Goal: Contribute content

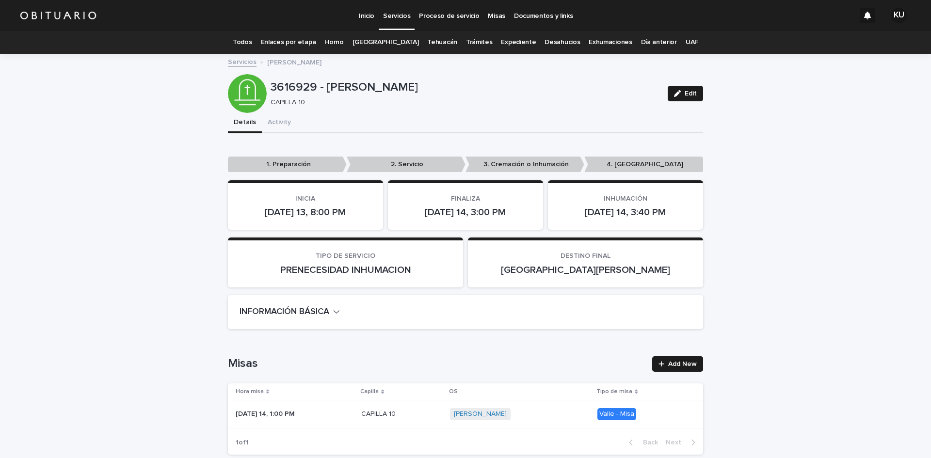
click at [392, 9] on p "Servicios" at bounding box center [396, 10] width 27 height 20
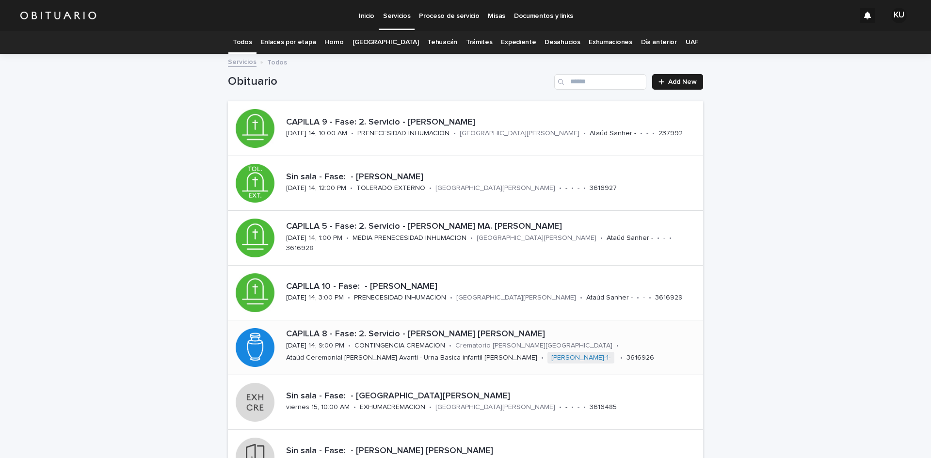
click at [596, 345] on div "CAPILLA 8 - Fase: 2. Servicio - [PERSON_NAME] [PERSON_NAME] [DATE] 14, 9:00 PM …" at bounding box center [492, 347] width 421 height 44
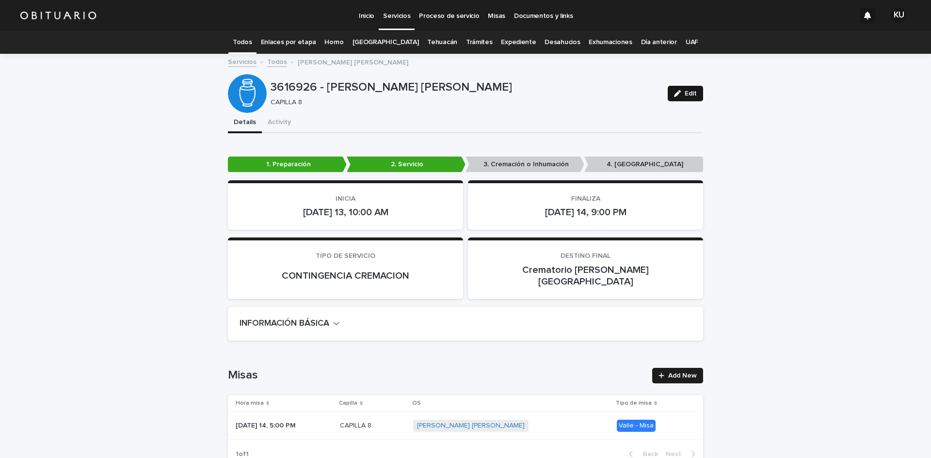
click at [683, 89] on button "Edit" at bounding box center [684, 94] width 35 height 16
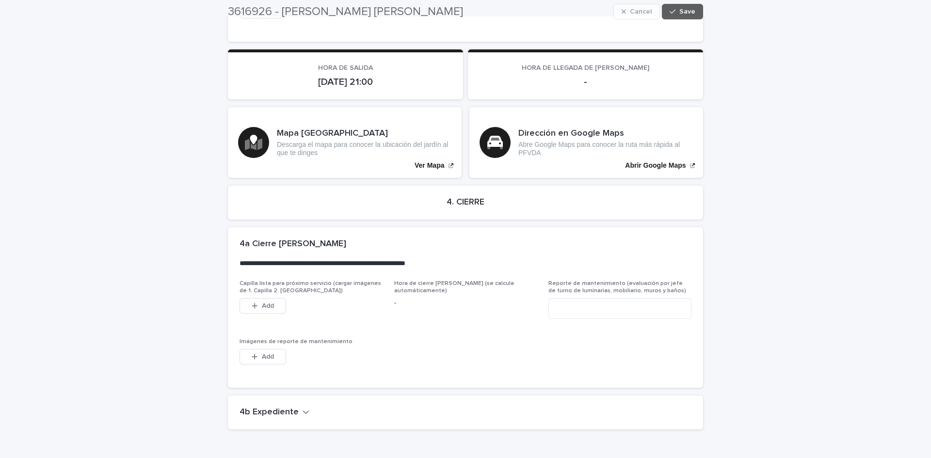
scroll to position [2259, 0]
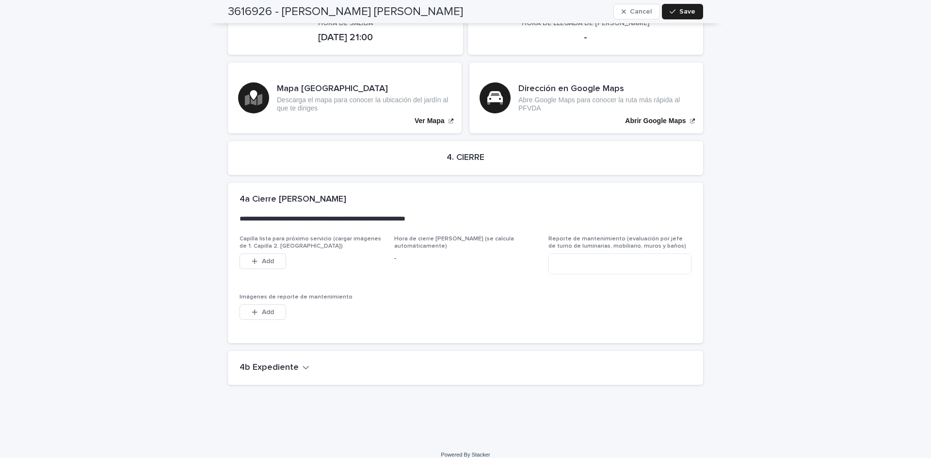
click at [302, 363] on icon "button" at bounding box center [305, 367] width 7 height 9
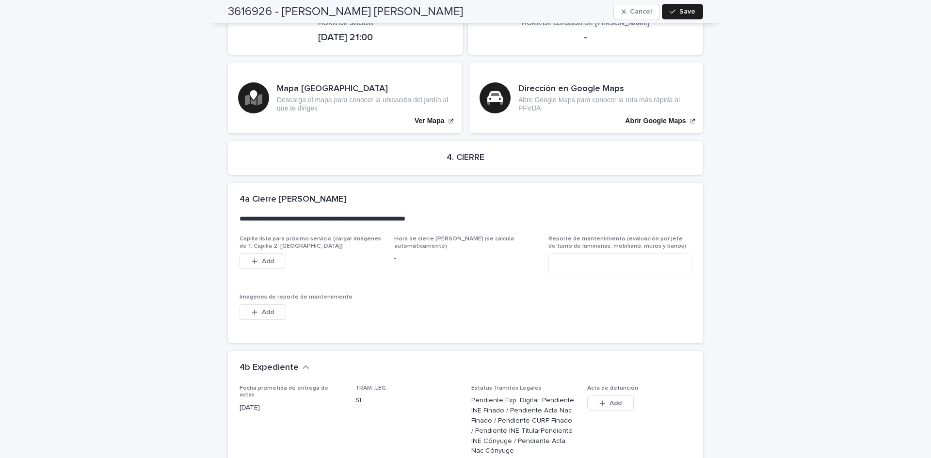
scroll to position [2640, 0]
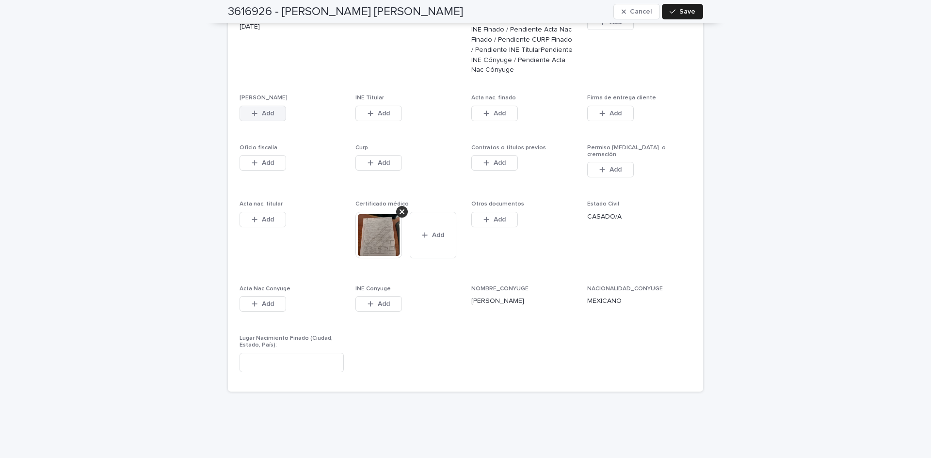
click at [266, 110] on span "Add" at bounding box center [268, 113] width 12 height 7
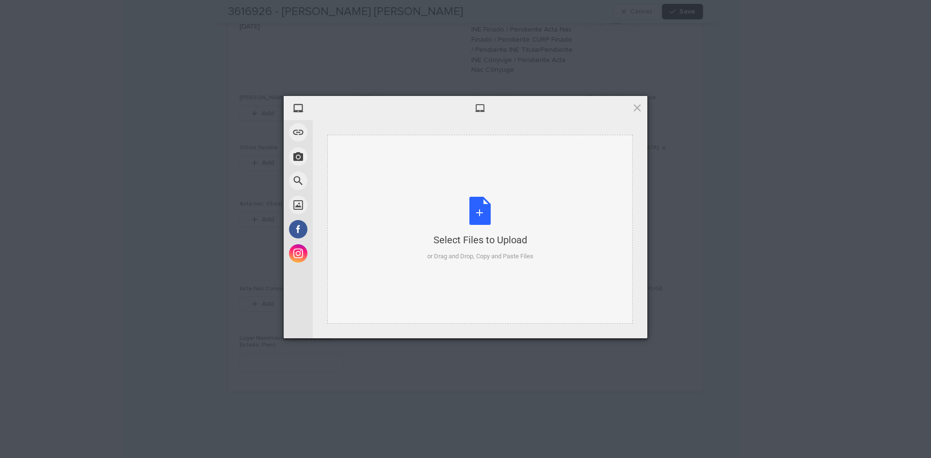
click at [485, 215] on div "Select Files to Upload or Drag and Drop, Copy and Paste Files" at bounding box center [480, 229] width 106 height 64
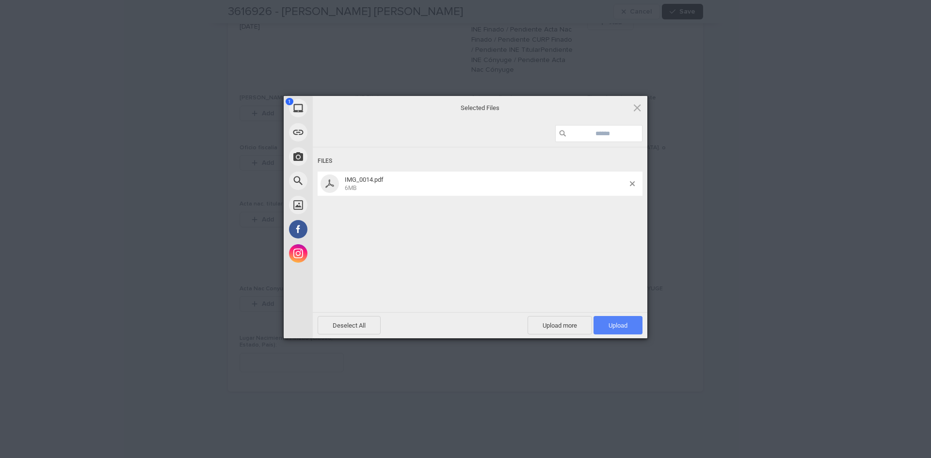
click at [613, 319] on span "Upload 1" at bounding box center [617, 325] width 49 height 18
click at [610, 319] on span "Upload 1" at bounding box center [617, 325] width 49 height 18
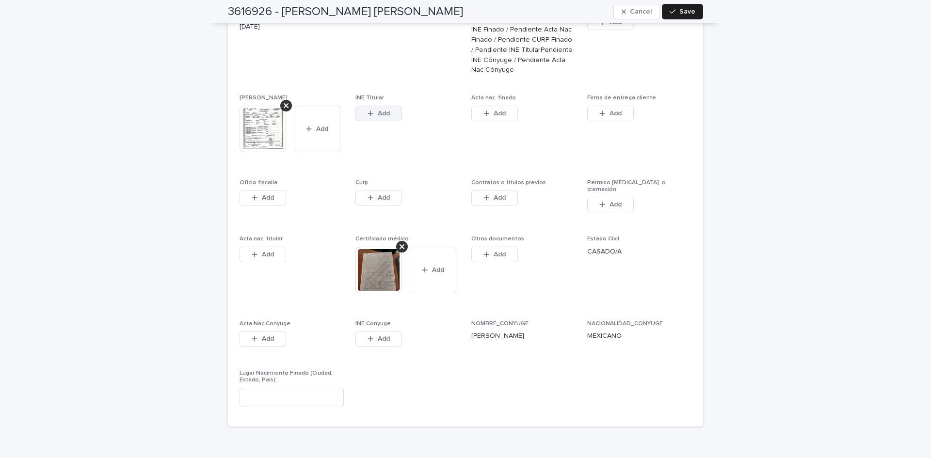
click at [386, 110] on span "Add" at bounding box center [384, 113] width 12 height 7
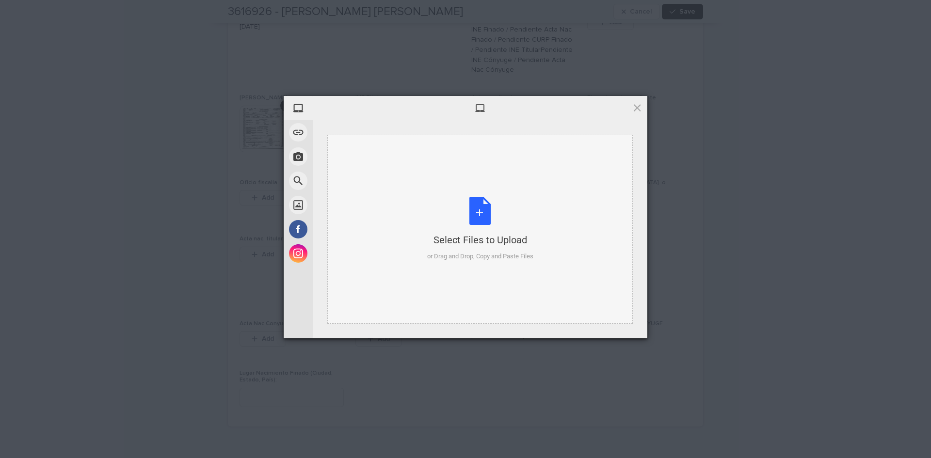
click at [486, 216] on div "Select Files to Upload or Drag and Drop, Copy and Paste Files" at bounding box center [480, 229] width 106 height 64
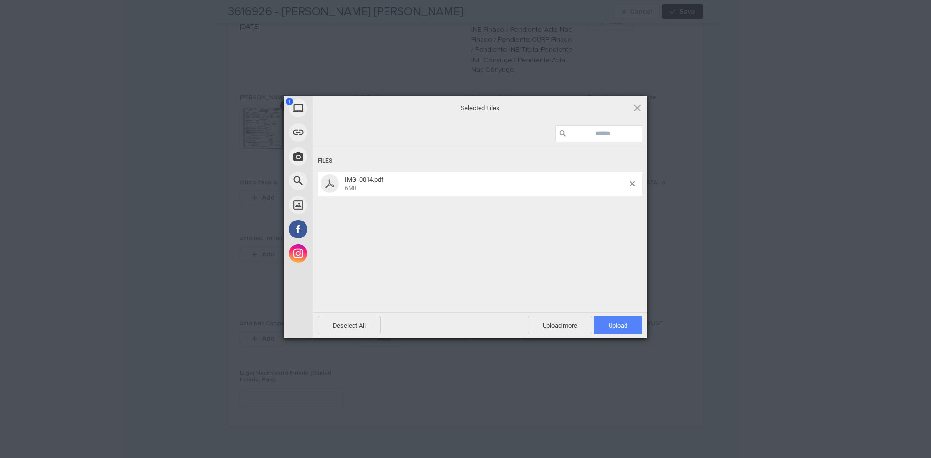
click at [626, 326] on span "Upload 1" at bounding box center [617, 325] width 19 height 7
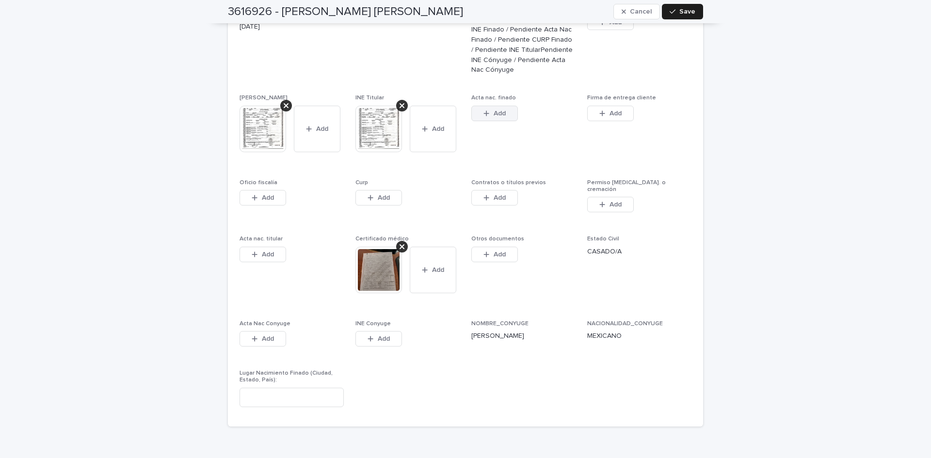
click at [499, 110] on span "Add" at bounding box center [499, 113] width 12 height 7
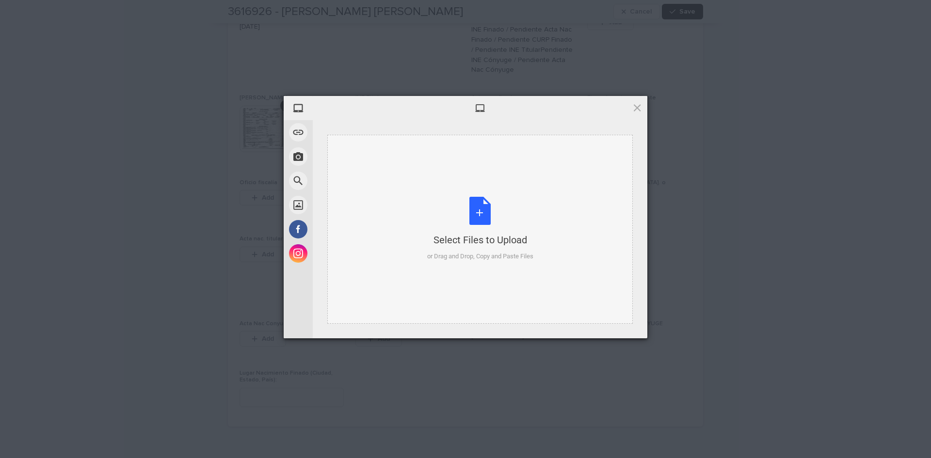
click at [477, 207] on div "Select Files to Upload or Drag and Drop, Copy and Paste Files" at bounding box center [480, 229] width 106 height 64
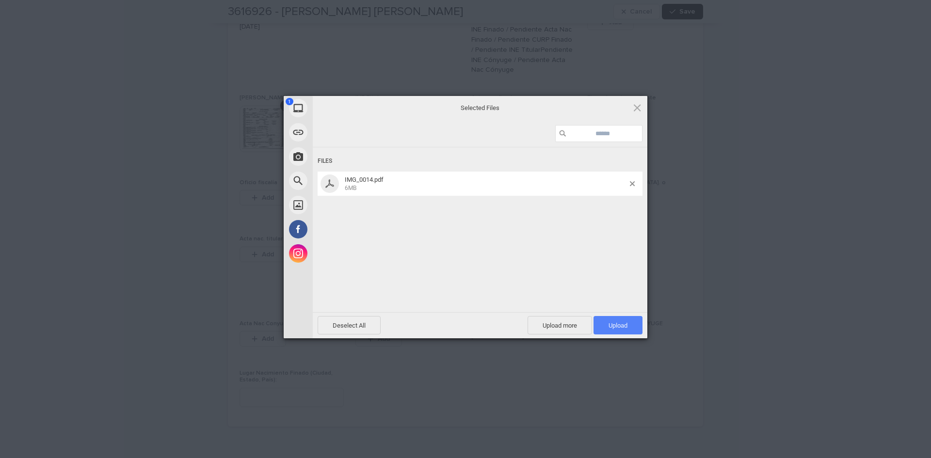
click at [619, 323] on span "Upload 1" at bounding box center [617, 325] width 19 height 7
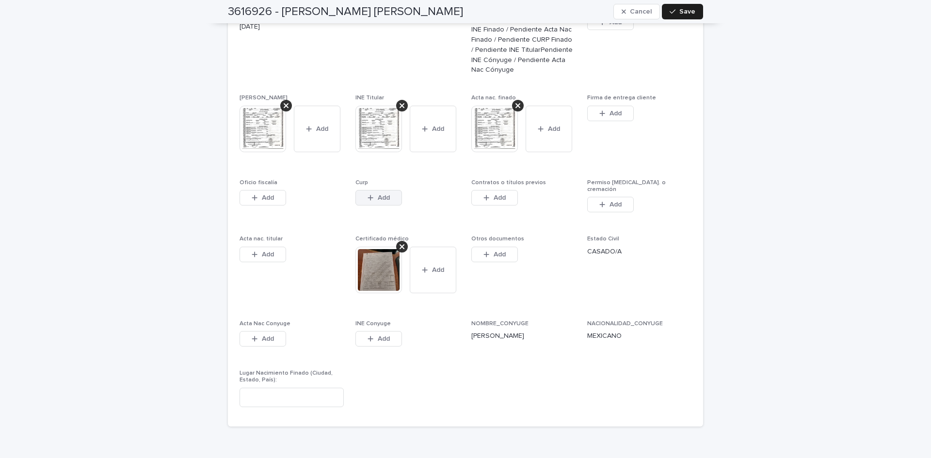
click at [383, 194] on span "Add" at bounding box center [384, 197] width 12 height 7
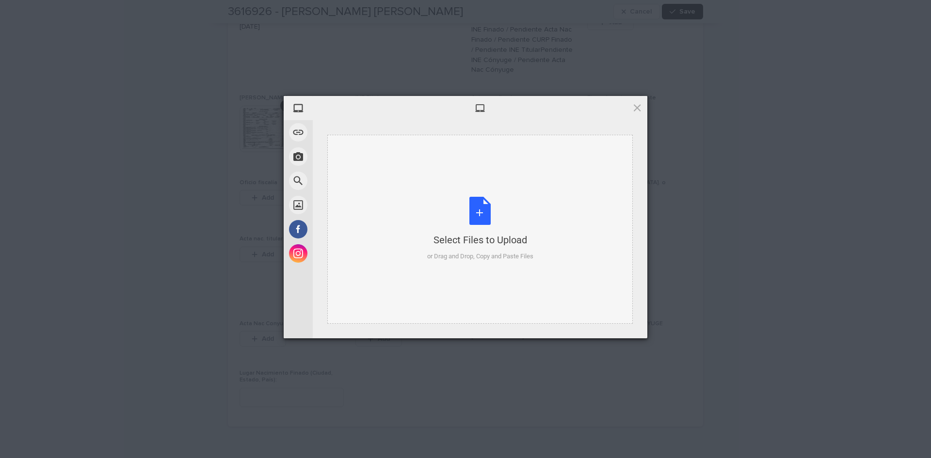
click at [474, 212] on div "Select Files to Upload or Drag and Drop, Copy and Paste Files" at bounding box center [480, 229] width 106 height 64
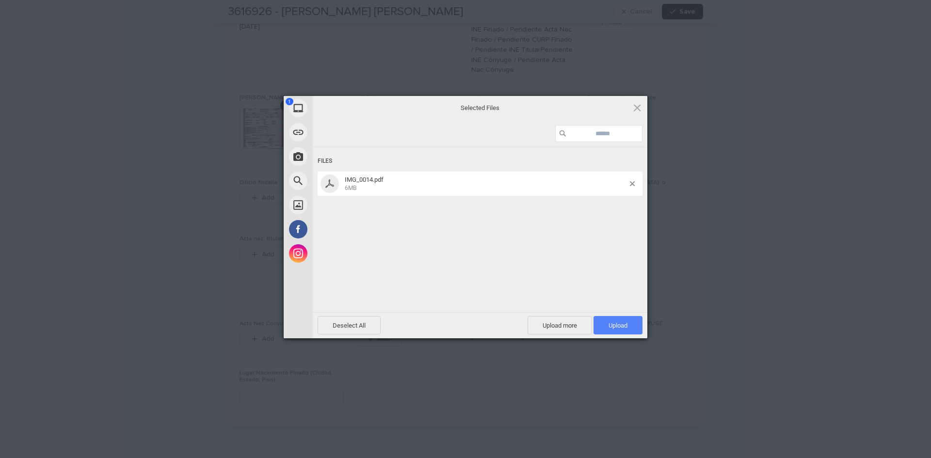
click at [606, 325] on span "Upload 1" at bounding box center [617, 325] width 49 height 18
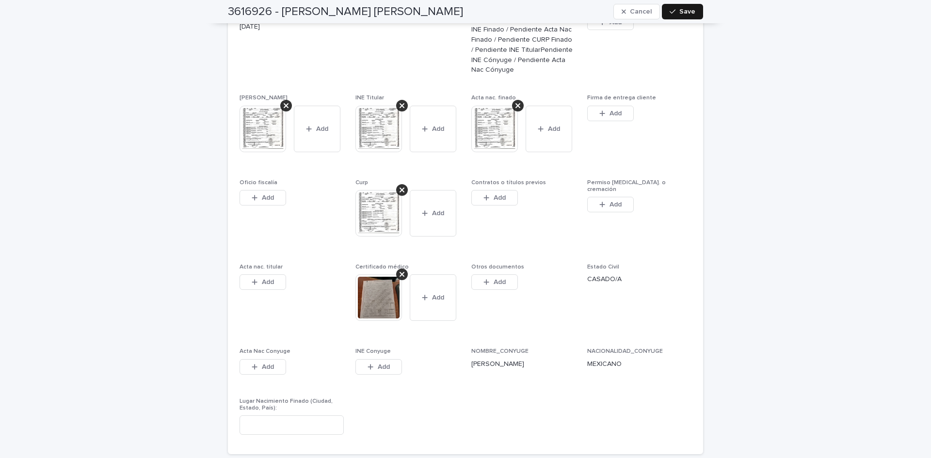
click at [688, 12] on span "Save" at bounding box center [687, 11] width 16 height 7
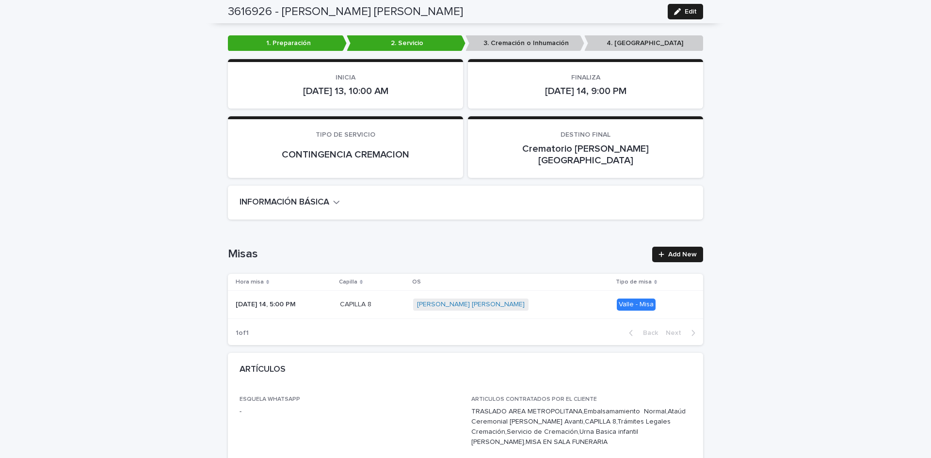
scroll to position [0, 0]
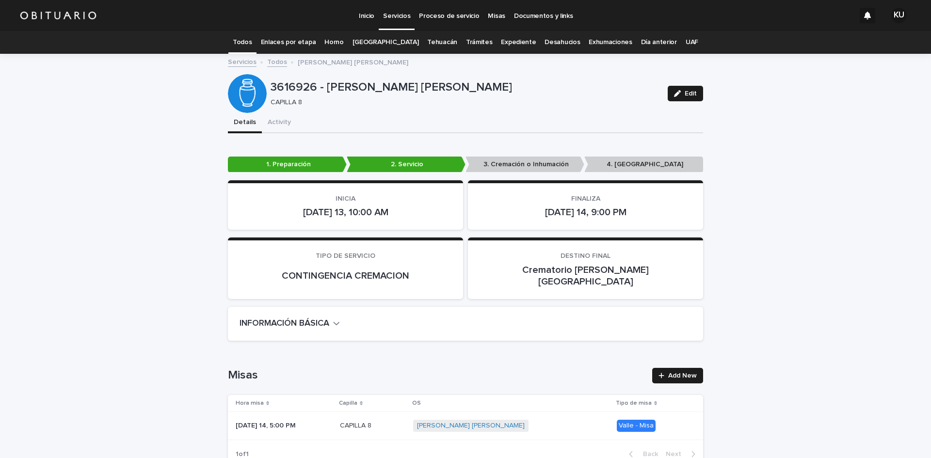
click at [400, 13] on p "Servicios" at bounding box center [396, 10] width 27 height 20
